Goal: Task Accomplishment & Management: Use online tool/utility

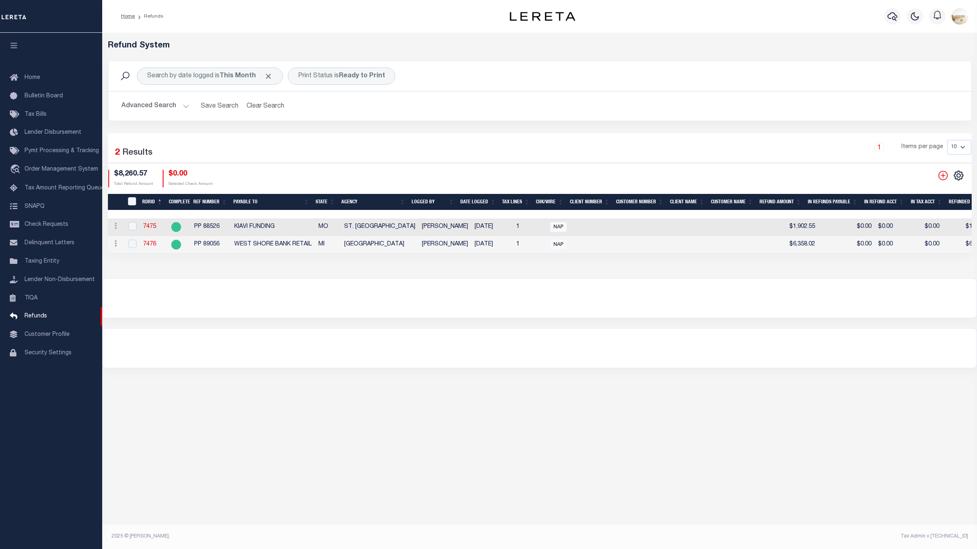
click at [633, 44] on h5 "Refund System" at bounding box center [540, 46] width 864 height 10
click at [133, 197] on input "RefundDepositRegisterID" at bounding box center [132, 201] width 8 height 8
checkbox input "true"
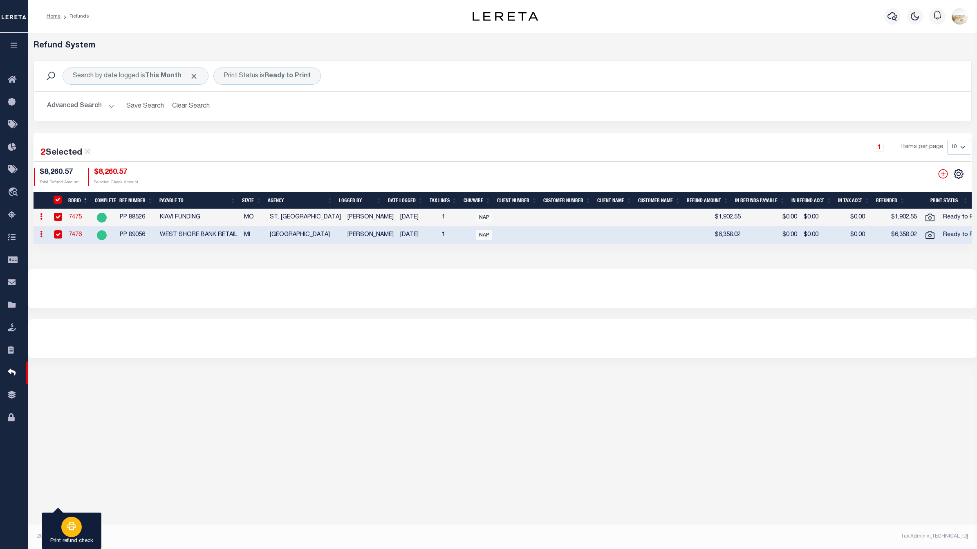
click at [68, 532] on div "button" at bounding box center [71, 526] width 20 height 20
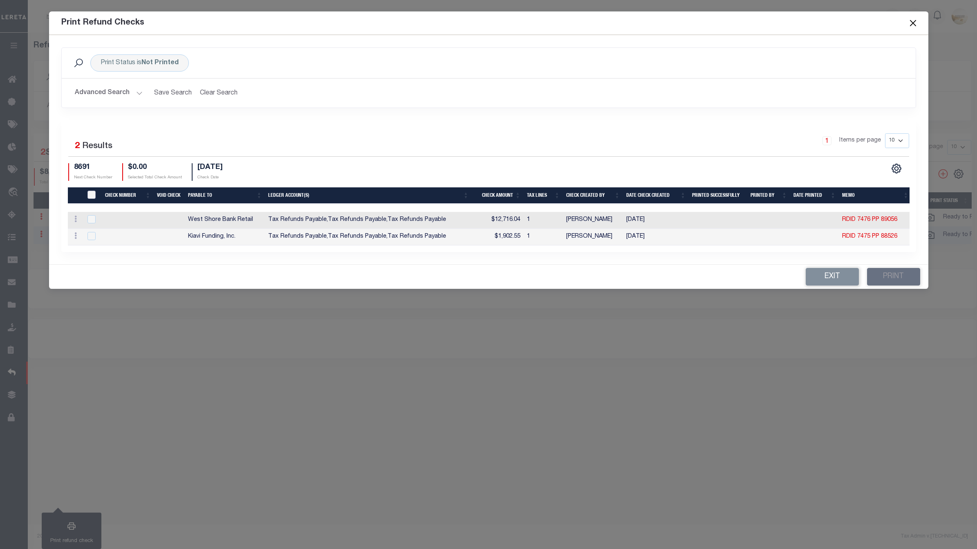
click at [89, 191] on input "TIQA Select" at bounding box center [92, 195] width 8 height 8
checkbox input "true"
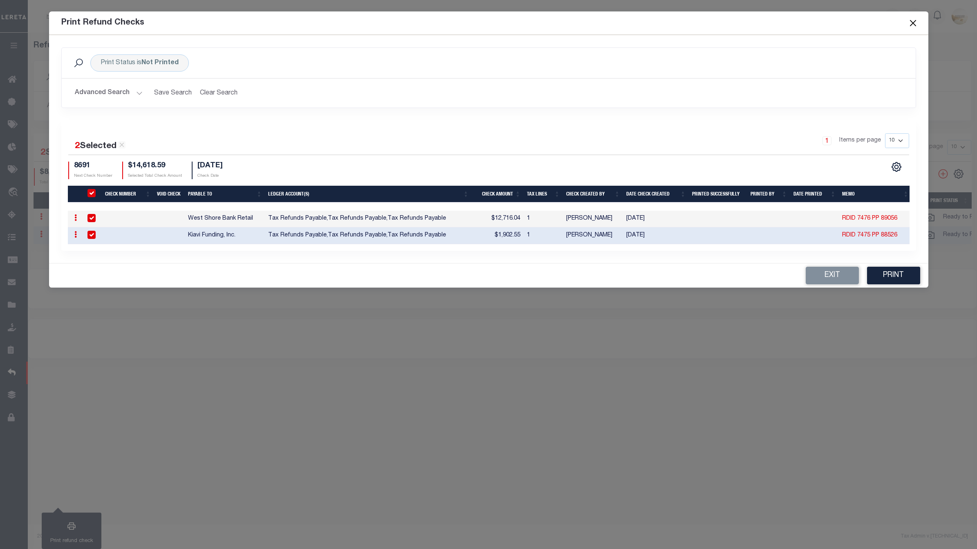
click at [903, 170] on div "CSV Export Selected Print Show Filter Show Search Columns 0: 1: TIQA Select 2: …" at bounding box center [896, 167] width 13 height 11
click at [899, 165] on icon "" at bounding box center [896, 167] width 11 height 11
click at [853, 55] on link "CSV" at bounding box center [863, 58] width 80 height 16
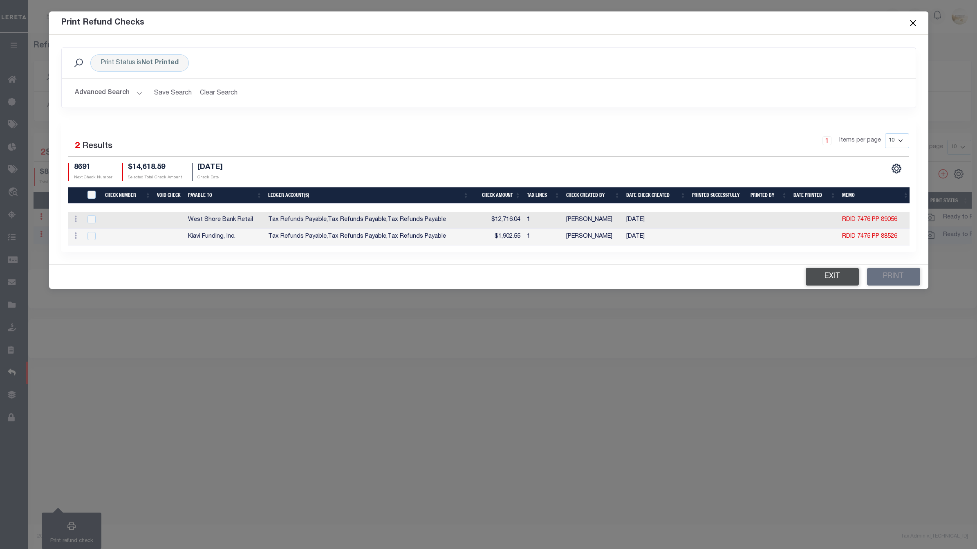
drag, startPoint x: 827, startPoint y: 276, endPoint x: 818, endPoint y: 278, distance: 9.1
click at [827, 276] on button "Exit" at bounding box center [832, 277] width 53 height 18
